Goal: Task Accomplishment & Management: Manage account settings

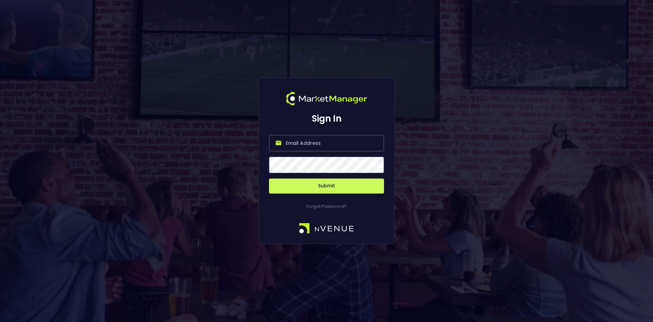
click at [313, 143] on input "email" at bounding box center [326, 143] width 115 height 16
type input "p"
type input "o"
type input "[EMAIL_ADDRESS][DOMAIN_NAME]"
click at [332, 185] on button "Submit" at bounding box center [326, 185] width 115 height 15
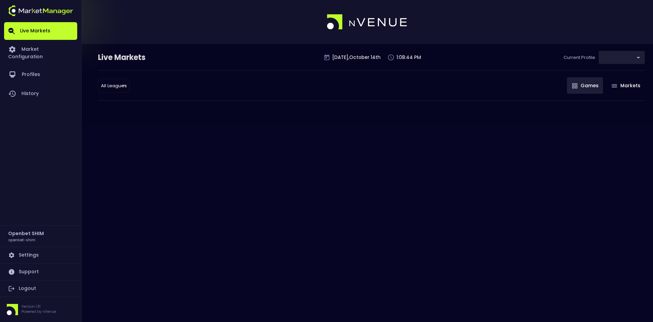
type input "04a2ae1d-a1ce-4693-adc0-1b4c1732d28c"
click at [52, 45] on link "Market Configuration" at bounding box center [40, 52] width 73 height 25
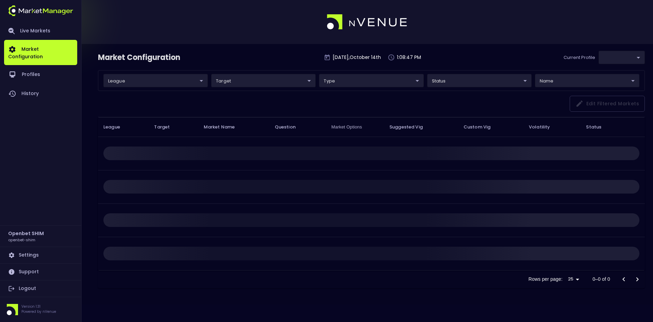
type input "04a2ae1d-a1ce-4693-adc0-1b4c1732d28c"
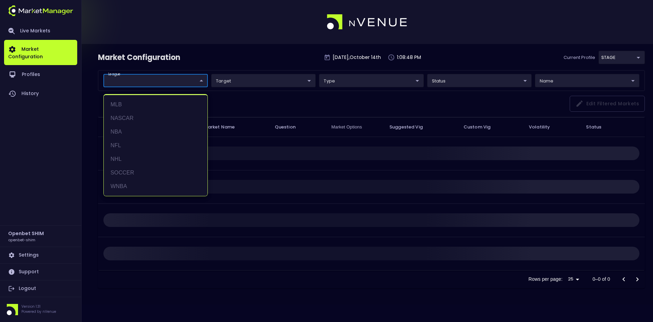
click at [146, 78] on body "Live Markets Market Configuration Profiles History Openbet SHIM openbet-shim Se…" at bounding box center [326, 161] width 653 height 322
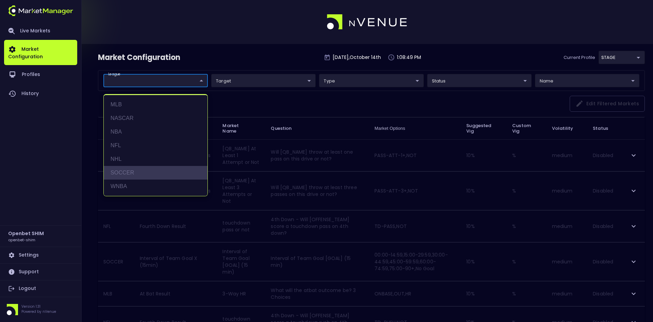
click at [122, 171] on li "SOCCER" at bounding box center [156, 173] width 104 height 14
type input "SOCCER"
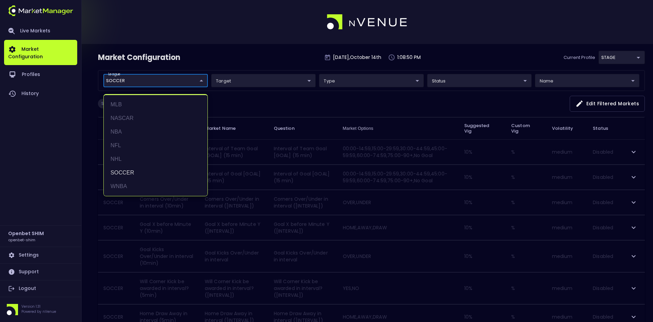
click at [311, 100] on div at bounding box center [326, 161] width 653 height 322
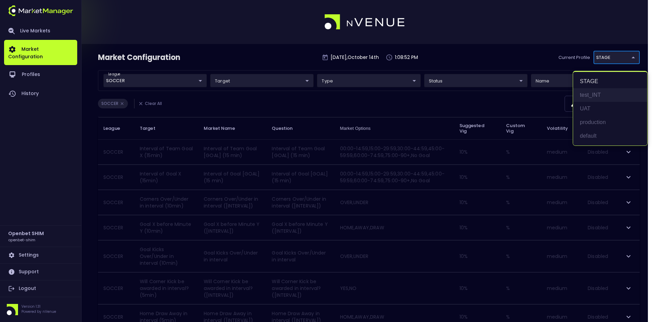
click at [591, 96] on li "test_INT" at bounding box center [610, 95] width 74 height 14
type input "7b109a49-af35-4bf1-9088-2b0c1d108231"
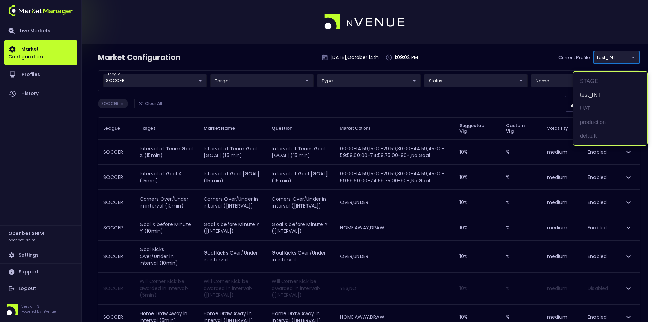
click at [510, 61] on div at bounding box center [326, 161] width 653 height 322
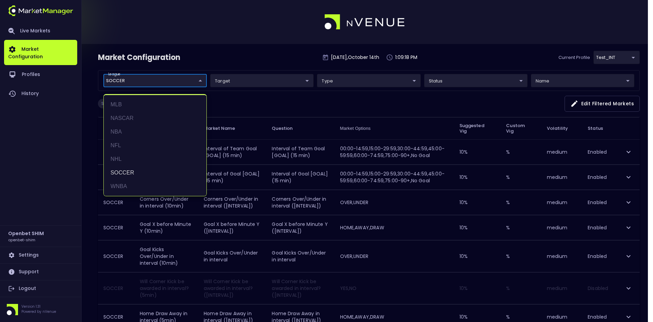
click at [170, 52] on div at bounding box center [326, 161] width 653 height 322
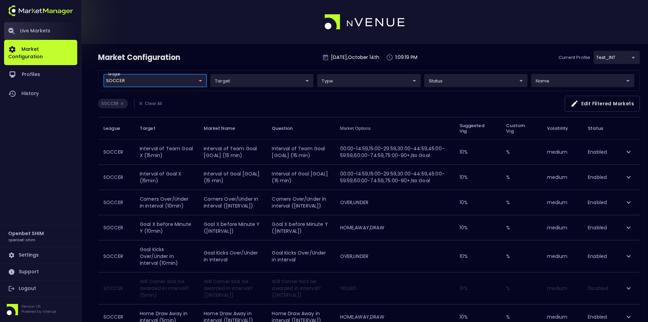
click at [29, 33] on link "Live Markets" at bounding box center [40, 31] width 73 height 18
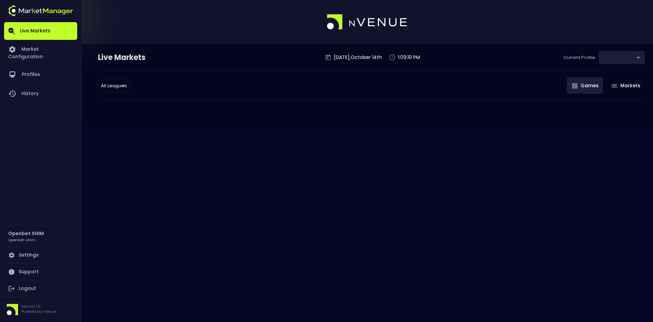
type input "7b109a49-af35-4bf1-9088-2b0c1d108231"
click at [414, 102] on div at bounding box center [372, 105] width 554 height 9
click at [57, 49] on link "Market Configuration" at bounding box center [40, 52] width 73 height 25
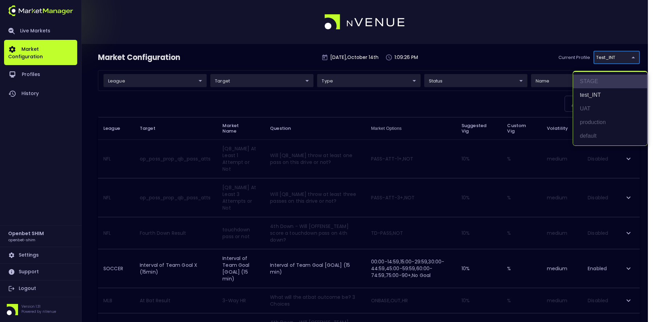
click at [594, 81] on li "STAGE" at bounding box center [610, 82] width 74 height 14
type input "04a2ae1d-a1ce-4693-adc0-1b4c1732d28c"
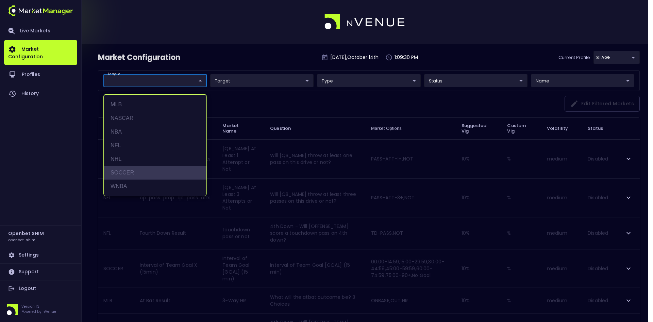
click at [127, 169] on li "SOCCER" at bounding box center [155, 173] width 103 height 14
type input "SOCCER"
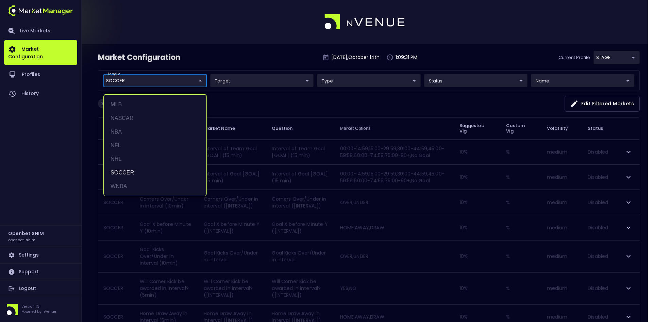
click at [250, 53] on div at bounding box center [326, 161] width 653 height 322
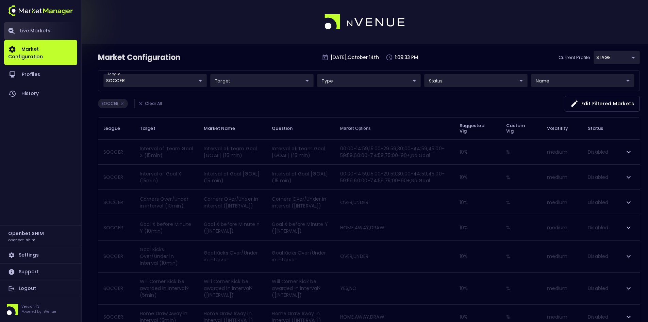
click at [35, 27] on link "Live Markets" at bounding box center [40, 31] width 73 height 18
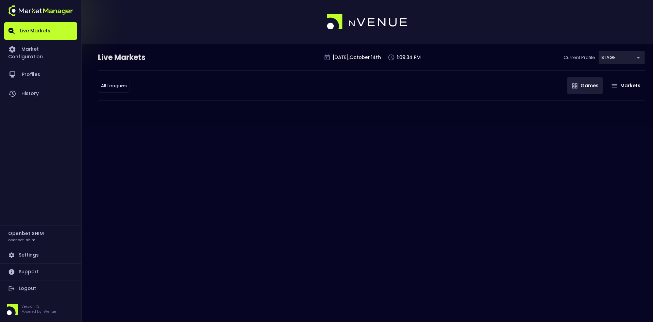
click at [297, 120] on div "Live Markets [DATE] 1:09:34 PM Current Profile STAGE 04a2ae1d-a1ce-4693-adc0-1b…" at bounding box center [326, 85] width 653 height 82
click at [36, 52] on link "Market Configuration" at bounding box center [40, 52] width 73 height 25
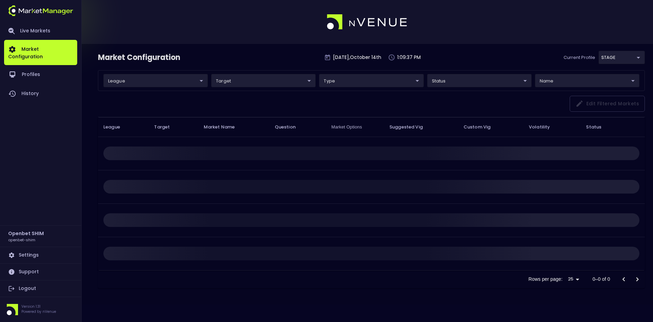
click at [279, 41] on div at bounding box center [326, 22] width 653 height 44
